Goal: Task Accomplishment & Management: Manage account settings

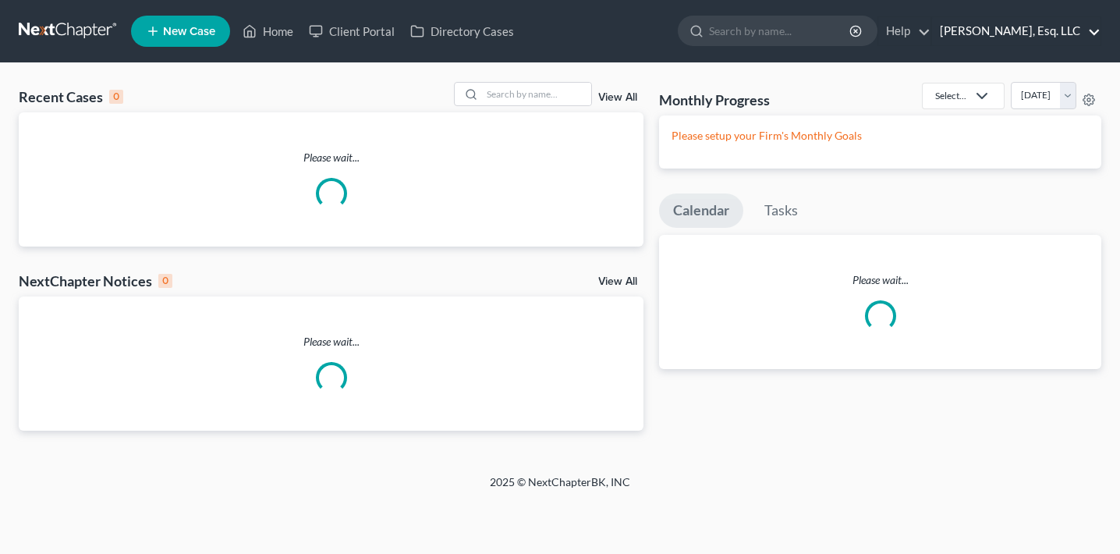
click at [998, 40] on link "[PERSON_NAME], Esq. LLC" at bounding box center [1016, 31] width 168 height 28
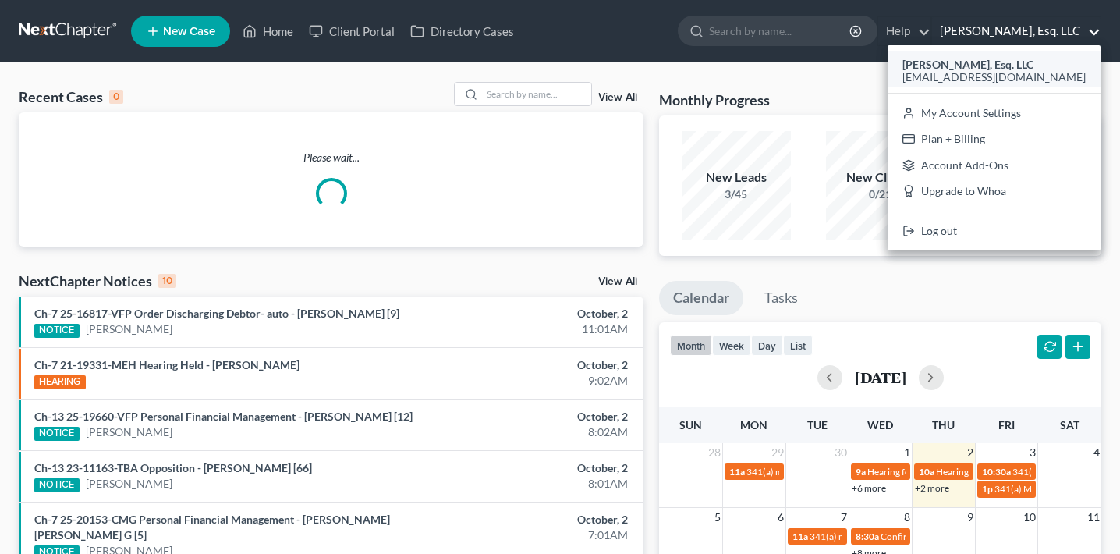
click at [988, 78] on span "[EMAIL_ADDRESS][DOMAIN_NAME]" at bounding box center [993, 76] width 183 height 13
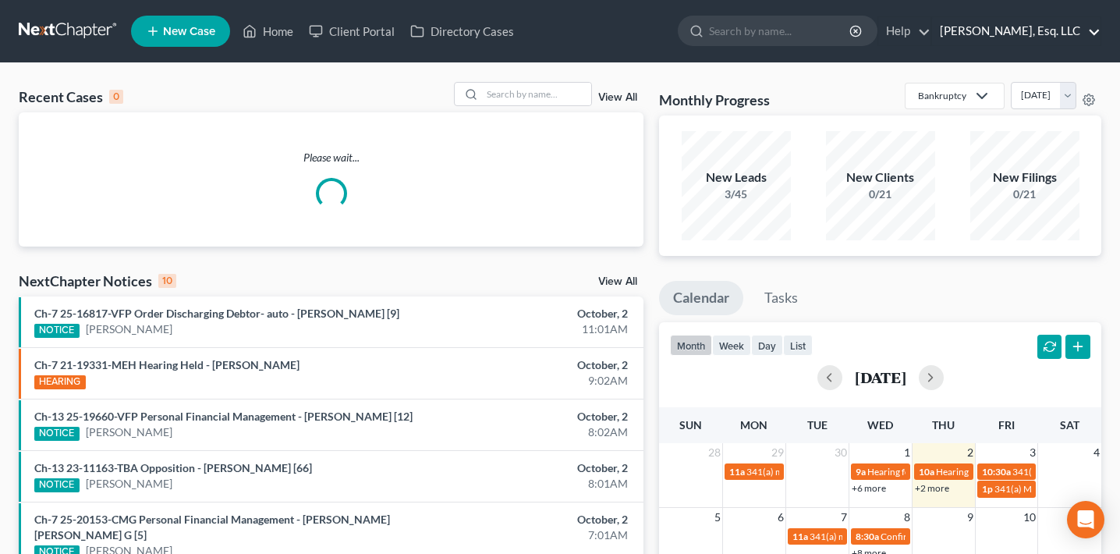
click at [999, 31] on link "[PERSON_NAME], Esq. LLC" at bounding box center [1016, 31] width 168 height 28
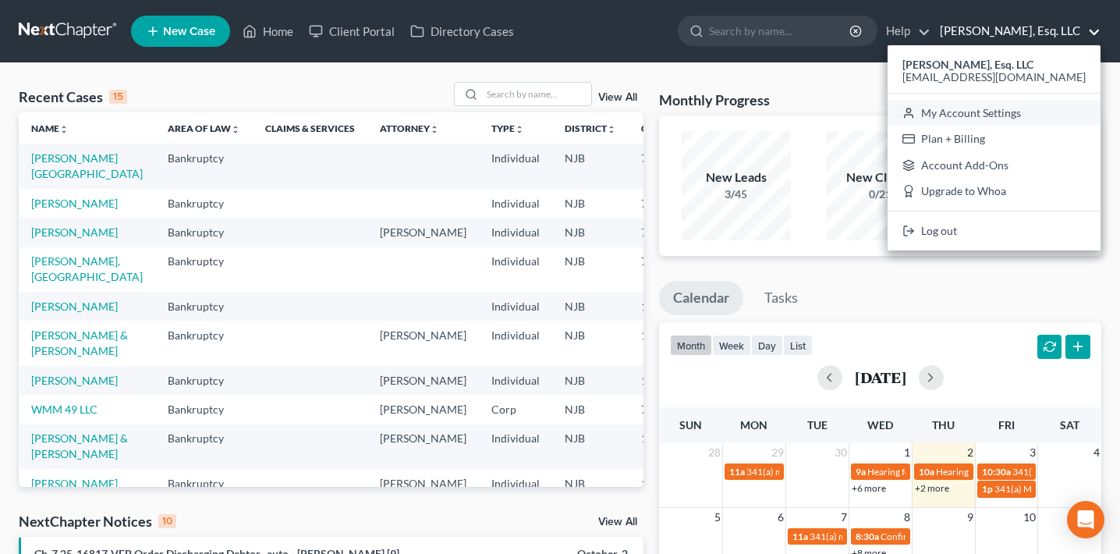
click at [996, 103] on link "My Account Settings" at bounding box center [993, 113] width 213 height 27
select select "24"
select select "33"
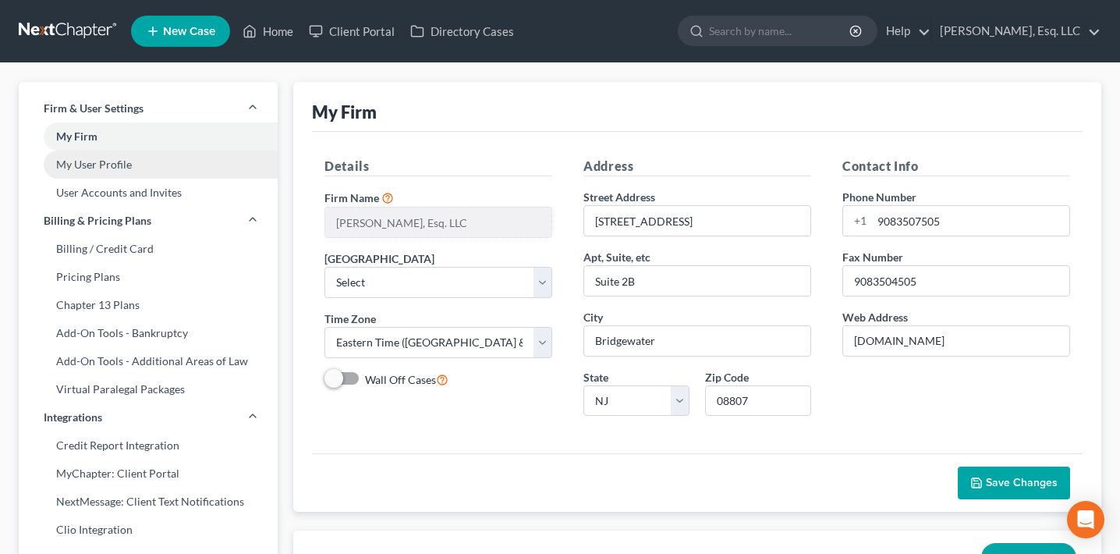
click at [129, 173] on link "My User Profile" at bounding box center [148, 164] width 259 height 28
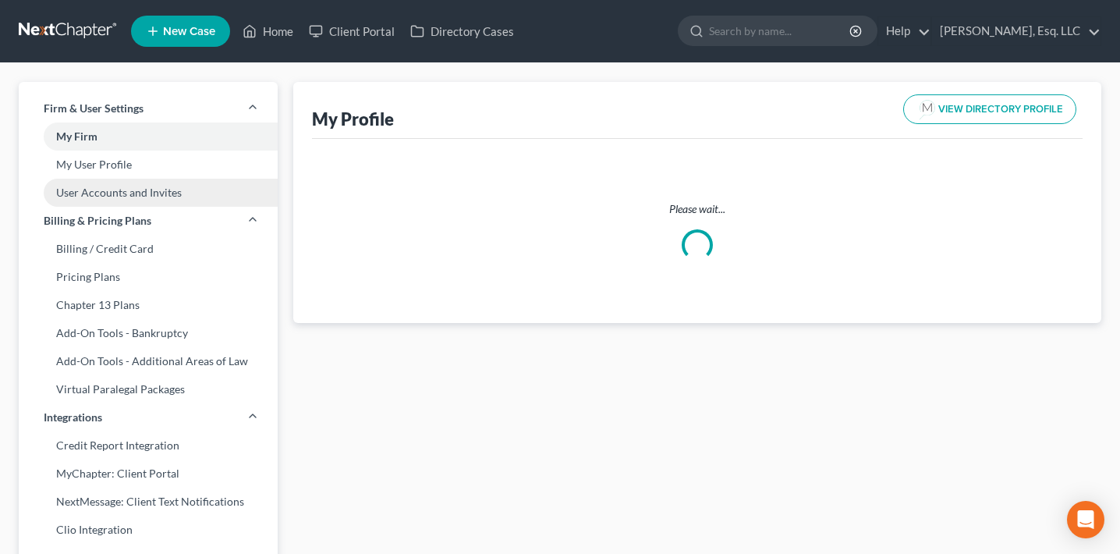
select select "33"
select select "51"
select select "attorney"
select select "1"
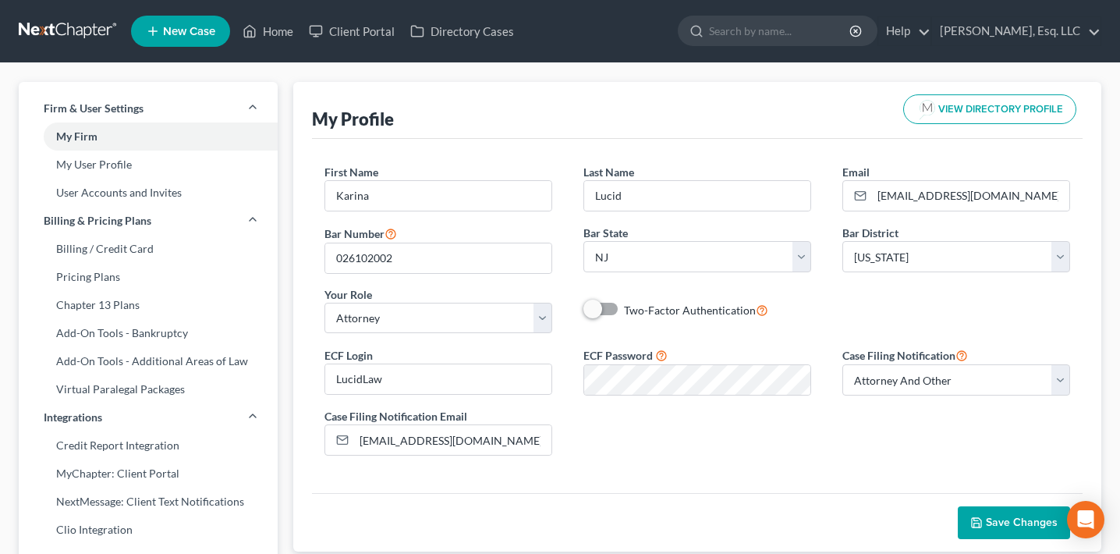
scroll to position [8, 0]
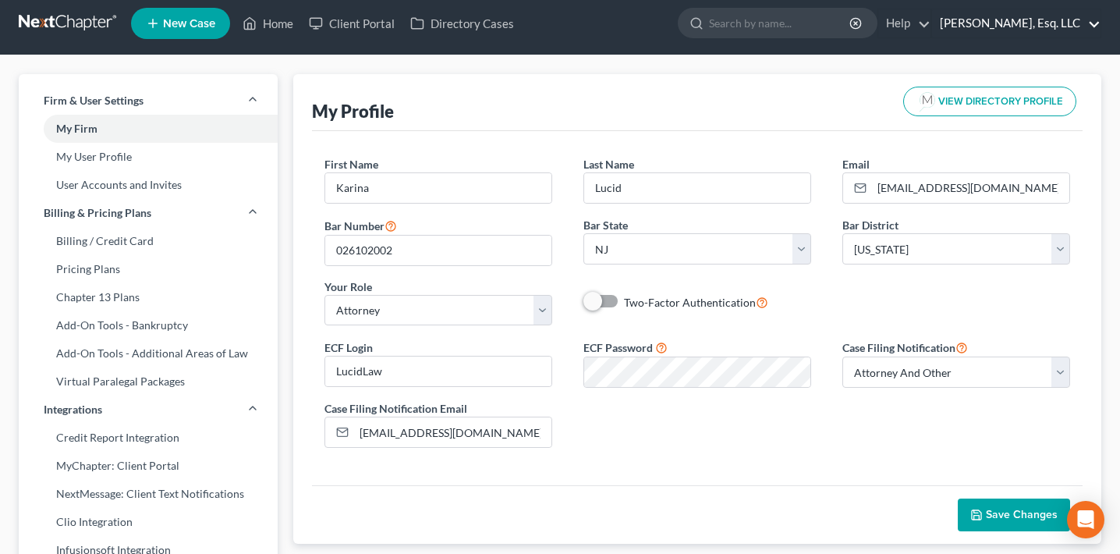
click at [1063, 23] on link "[PERSON_NAME], Esq. LLC" at bounding box center [1016, 23] width 168 height 28
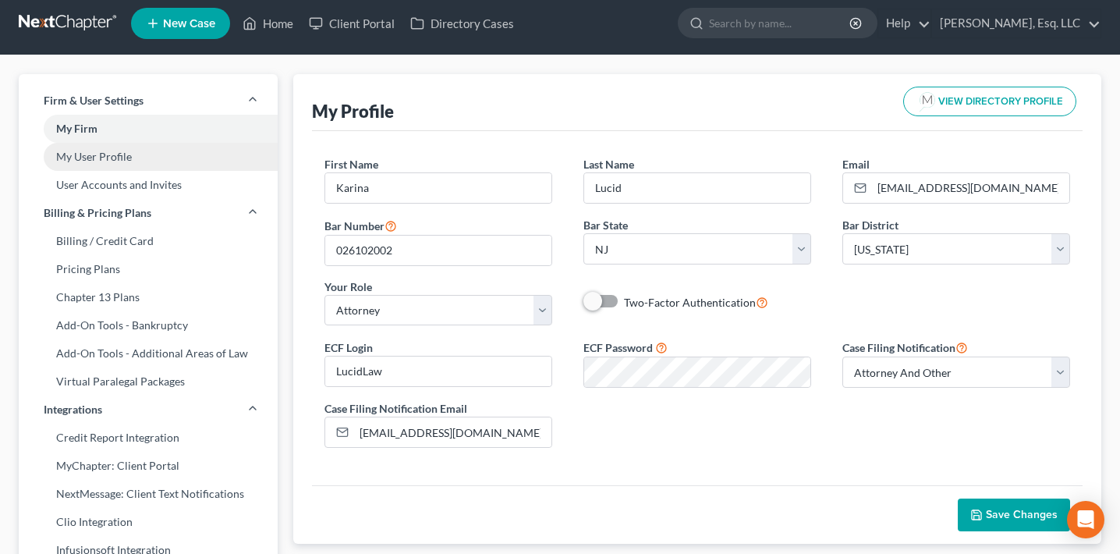
click at [114, 157] on link "My User Profile" at bounding box center [148, 157] width 259 height 28
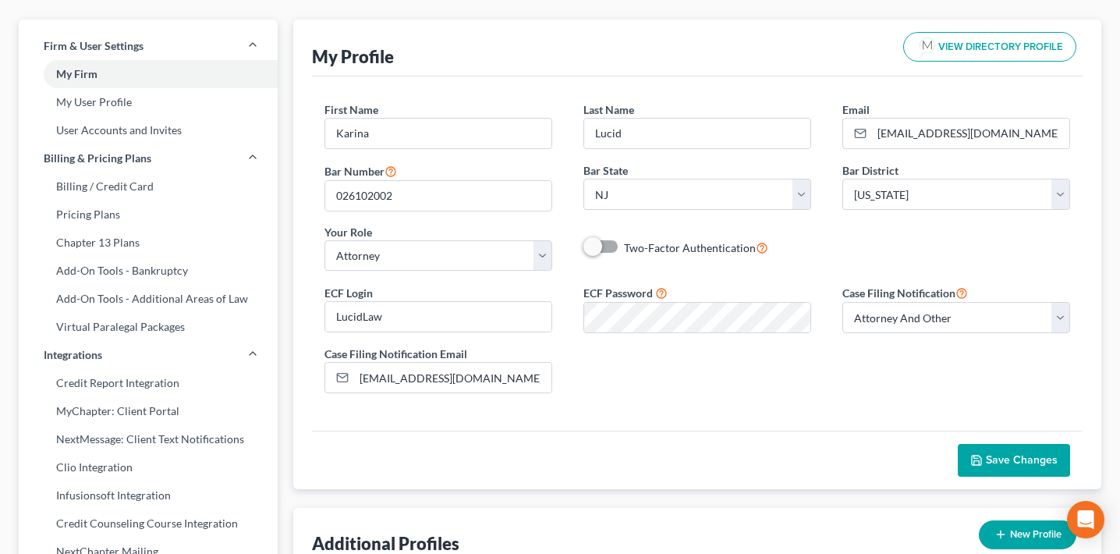
scroll to position [63, 0]
